Goal: Navigation & Orientation: Find specific page/section

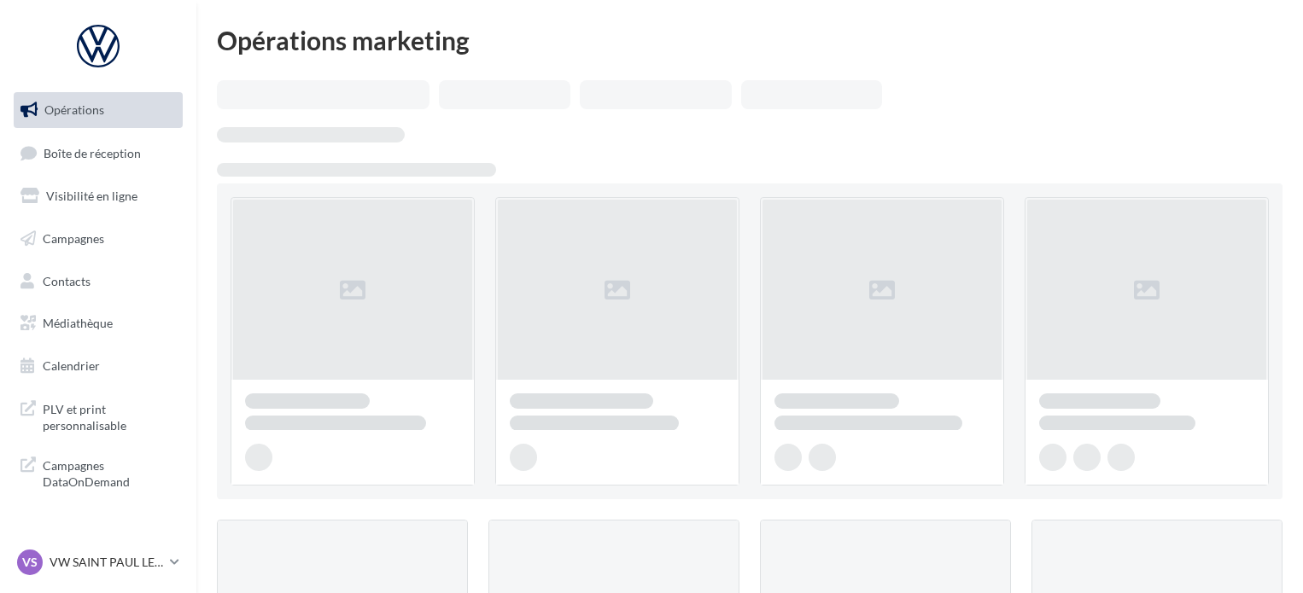
click at [93, 161] on link "Boîte de réception" at bounding box center [98, 153] width 176 height 37
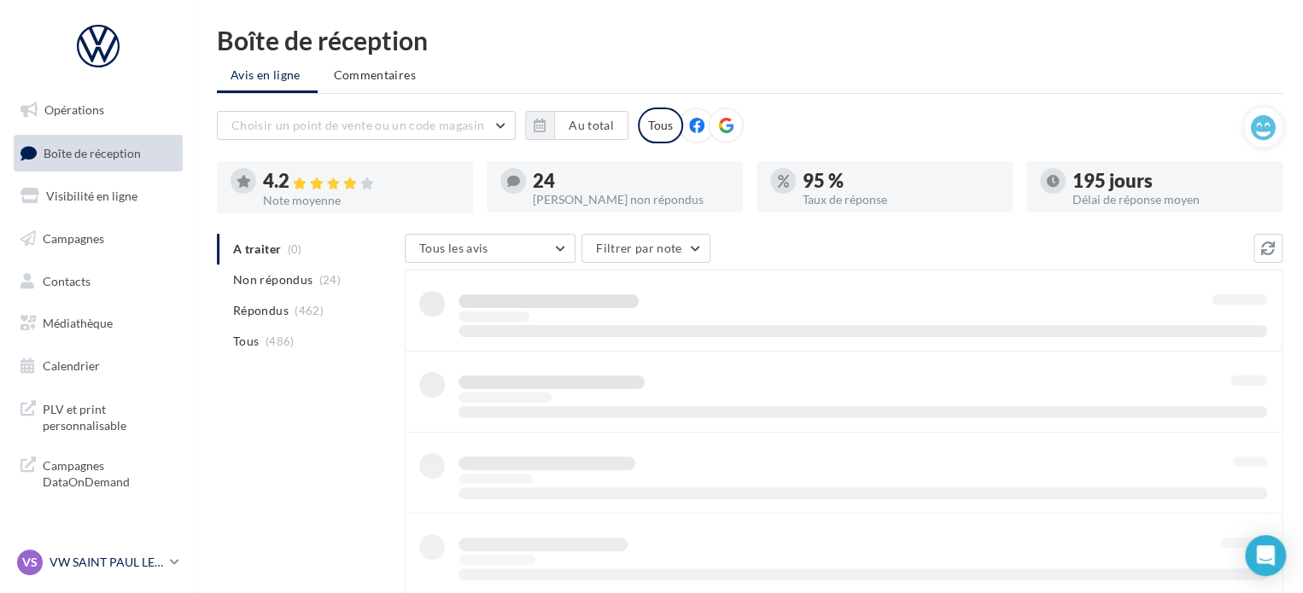
click at [161, 559] on p "VW SAINT PAUL LES DAX" at bounding box center [107, 562] width 114 height 17
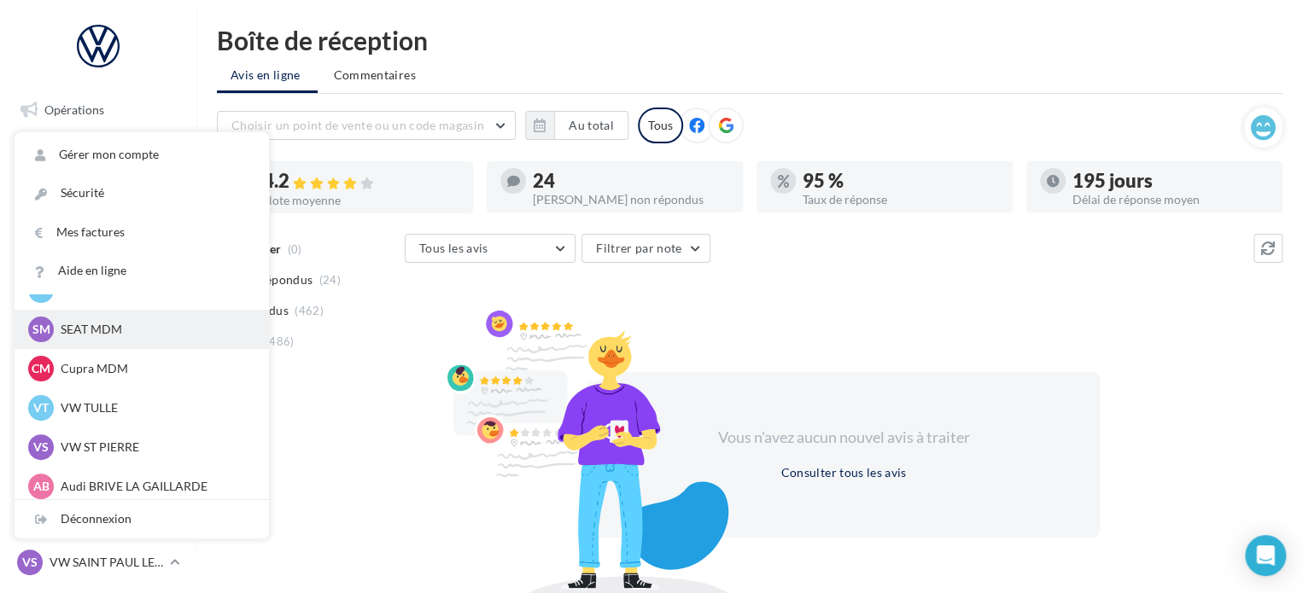
scroll to position [157, 0]
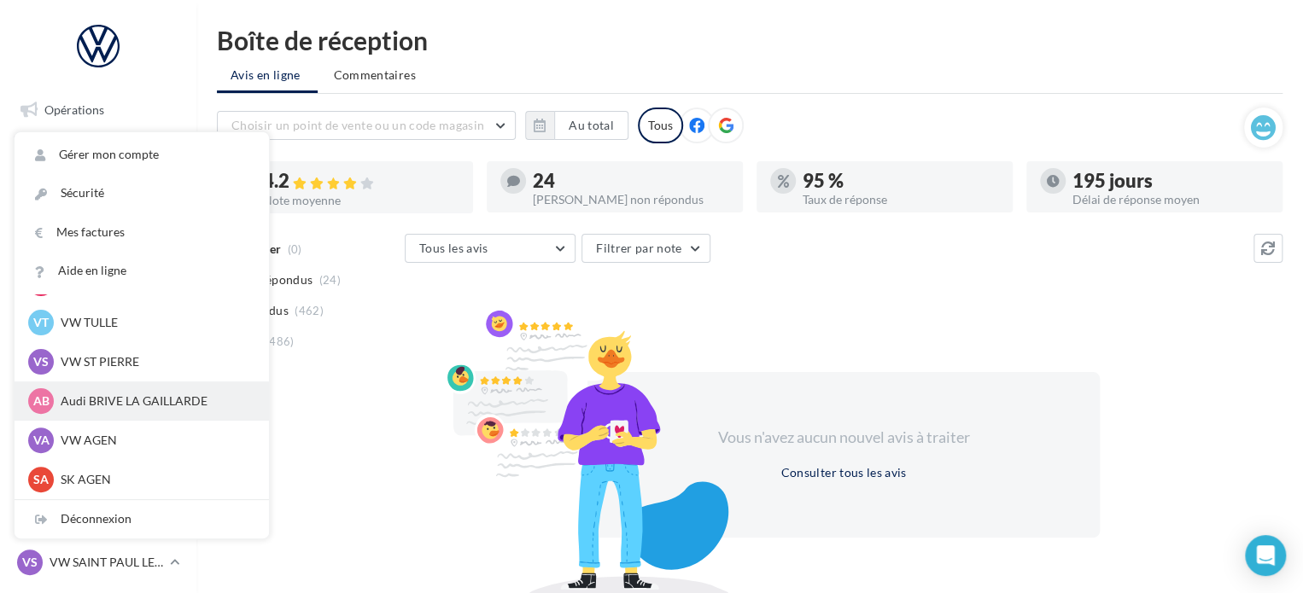
click at [135, 406] on p "Audi BRIVE LA GAILLARDE" at bounding box center [155, 401] width 188 height 17
